Goal: Obtain resource: Obtain resource

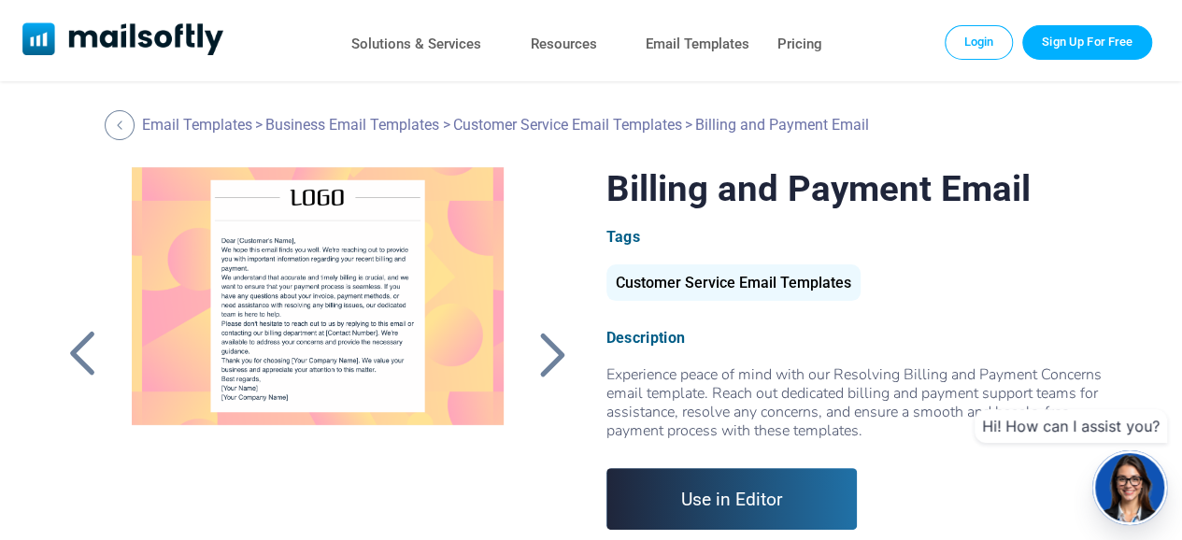
click at [368, 291] on div at bounding box center [318, 400] width 414 height 467
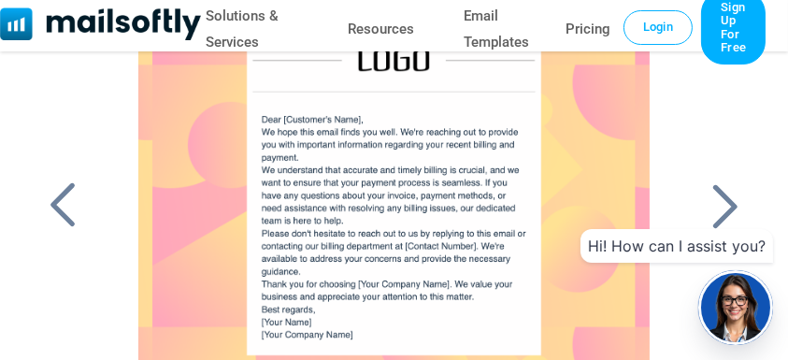
scroll to position [187, 0]
